Goal: Task Accomplishment & Management: Manage account settings

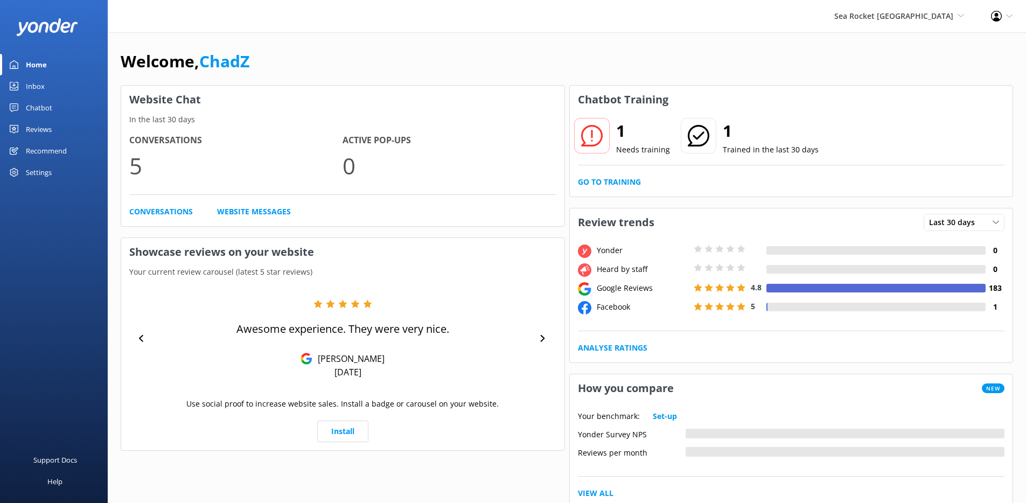
click at [42, 170] on div "Settings" at bounding box center [39, 173] width 26 height 22
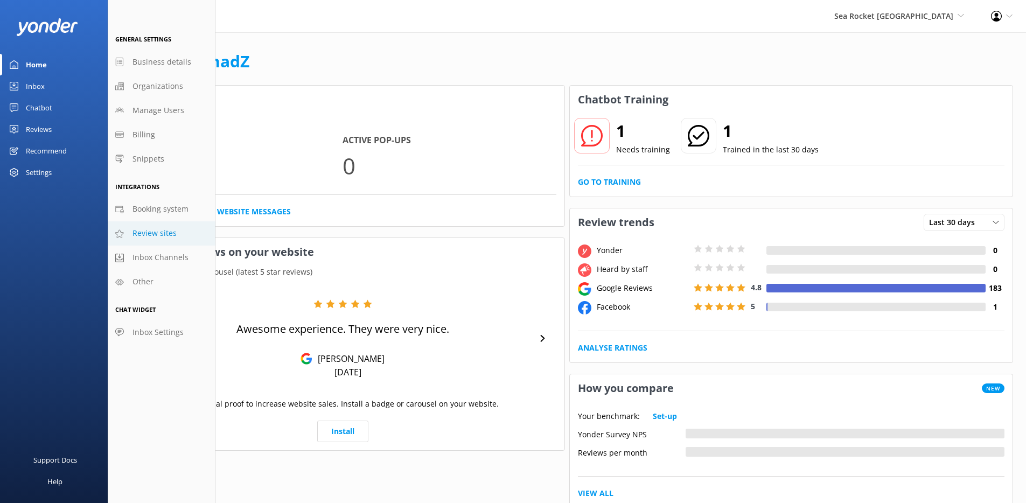
click at [169, 232] on span "Review sites" at bounding box center [154, 233] width 44 height 12
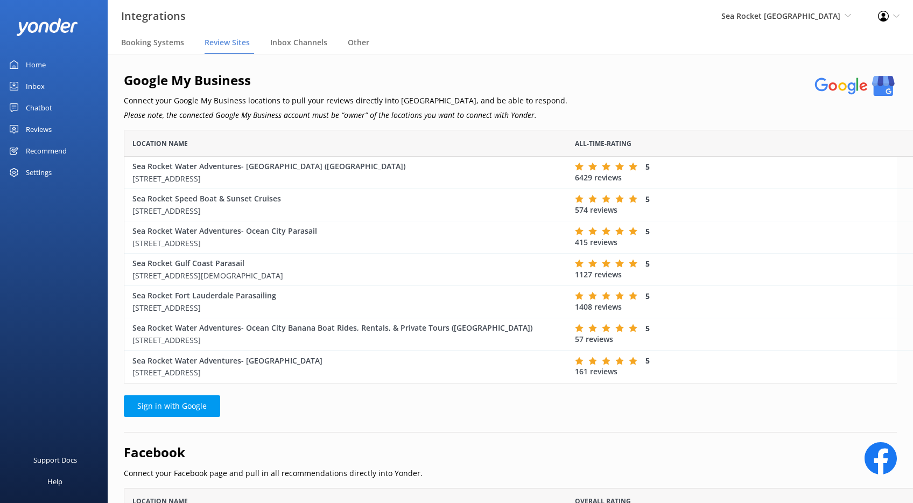
scroll to position [52, 765]
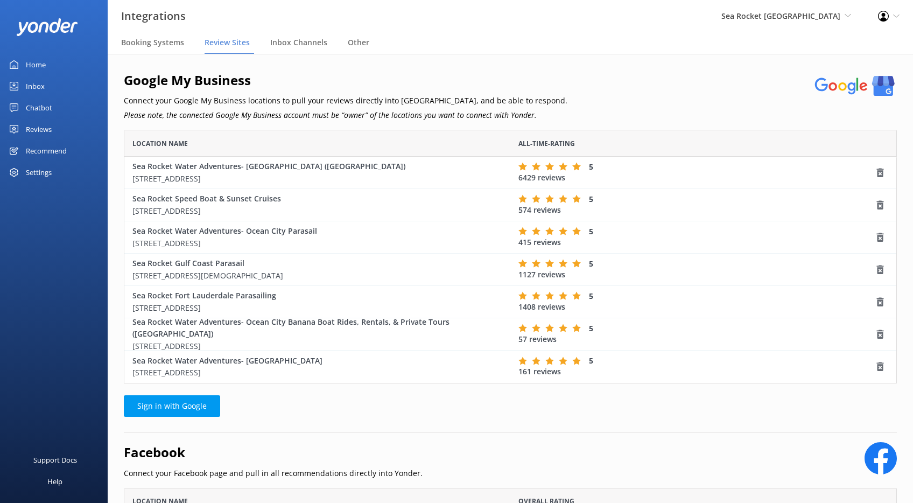
scroll to position [52, 765]
click at [789, 17] on span "Sea Rocket [GEOGRAPHIC_DATA]" at bounding box center [781, 16] width 119 height 10
click at [787, 99] on link "[PERSON_NAME]'s River Rafting" at bounding box center [812, 103] width 108 height 36
